Goal: Find contact information: Obtain details needed to contact an individual or organization

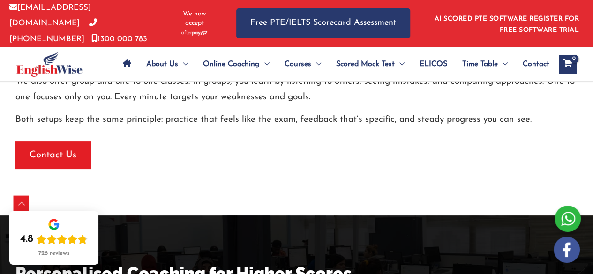
scroll to position [1782, 0]
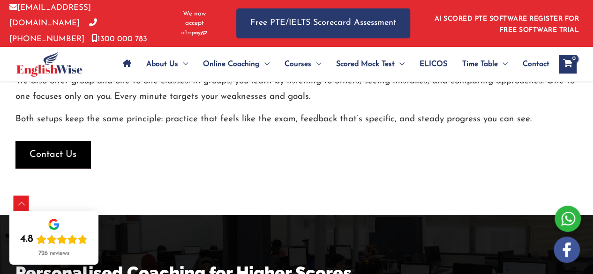
click at [57, 153] on span "Contact Us" at bounding box center [53, 154] width 47 height 13
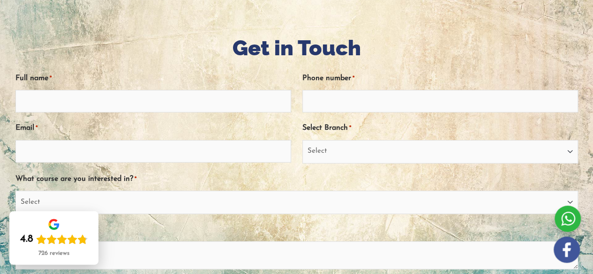
scroll to position [112, 0]
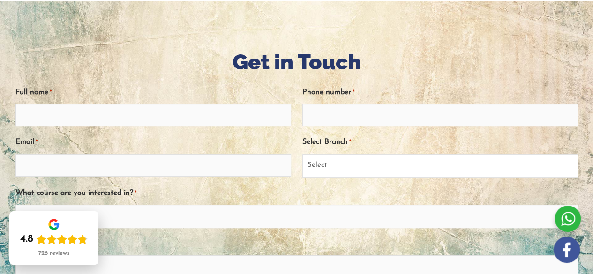
click at [398, 169] on select "Select [GEOGRAPHIC_DATA] [GEOGRAPHIC_DATA] [GEOGRAPHIC_DATA] EnglishWise Global…" at bounding box center [440, 165] width 276 height 23
select select "[GEOGRAPHIC_DATA]"
click at [302, 154] on select "Select [GEOGRAPHIC_DATA] [GEOGRAPHIC_DATA] [GEOGRAPHIC_DATA] EnglishWise Global…" at bounding box center [440, 165] width 276 height 23
